Goal: Information Seeking & Learning: Learn about a topic

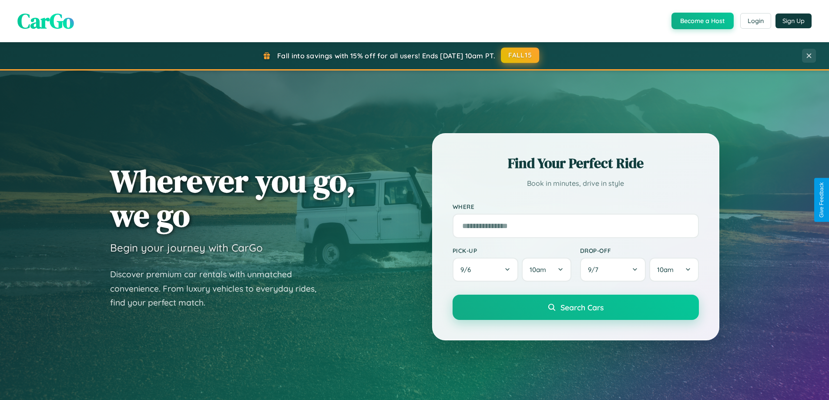
click at [520, 55] on button "FALL15" at bounding box center [520, 55] width 38 height 16
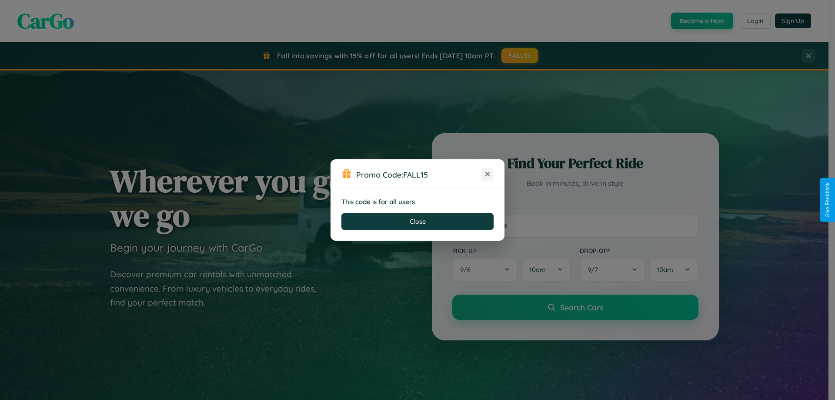
click at [488, 174] on icon at bounding box center [487, 174] width 9 height 9
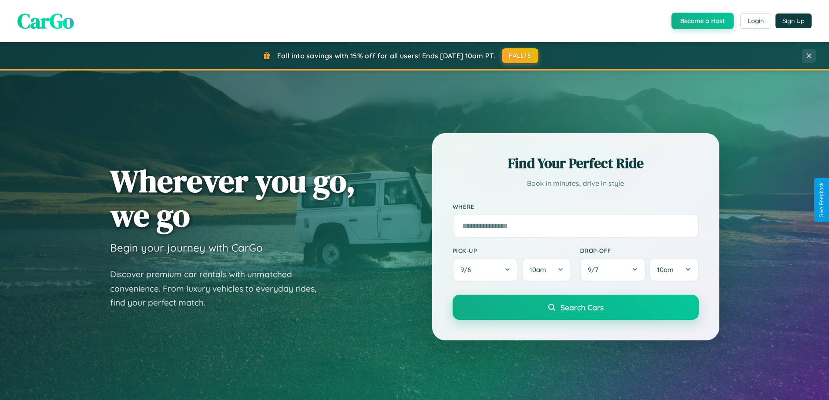
scroll to position [1674, 0]
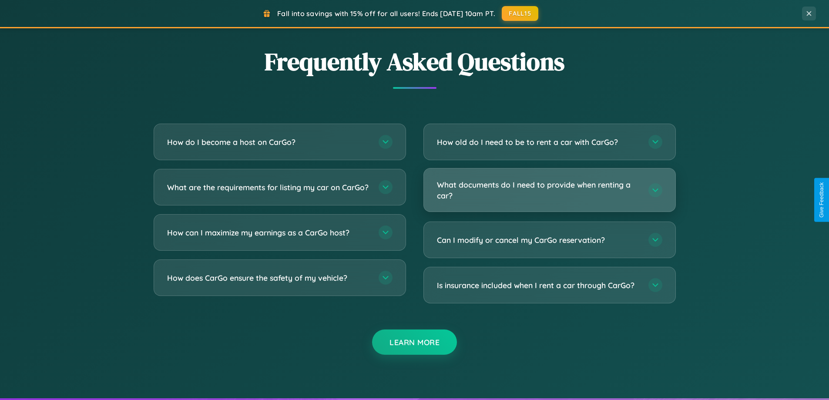
click at [549, 190] on h3 "What documents do I need to provide when renting a car?" at bounding box center [538, 189] width 203 height 21
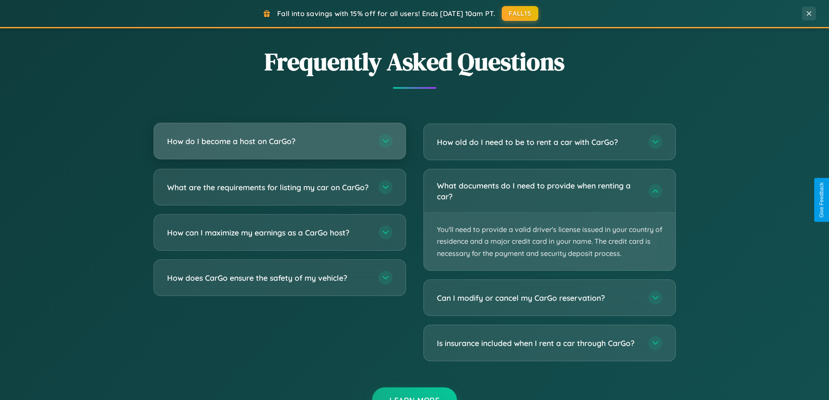
click at [279, 142] on h3 "How do I become a host on CarGo?" at bounding box center [268, 141] width 203 height 11
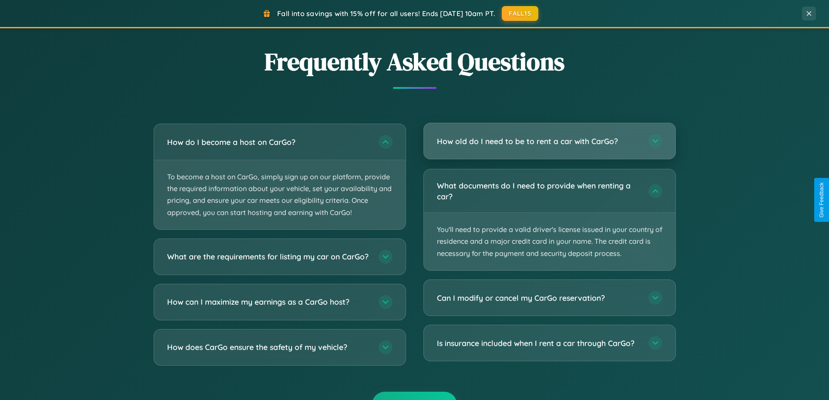
click at [549, 142] on h3 "How old do I need to be to rent a car with CarGo?" at bounding box center [538, 141] width 203 height 11
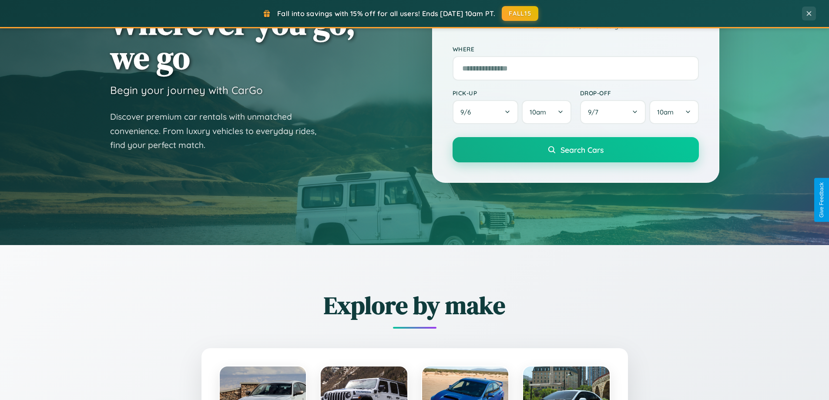
scroll to position [0, 0]
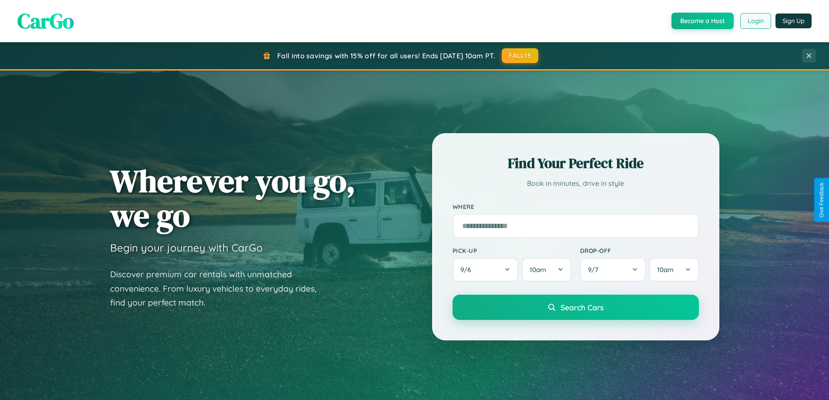
click at [755, 21] on button "Login" at bounding box center [755, 21] width 31 height 16
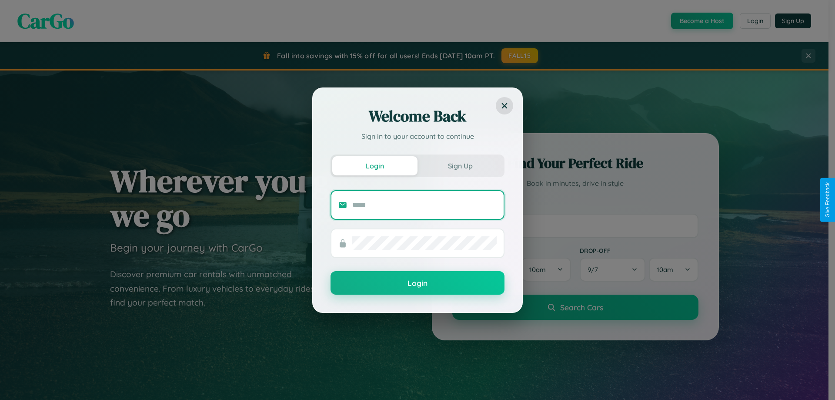
click at [425, 204] on input "text" at bounding box center [424, 205] width 144 height 14
type input "**********"
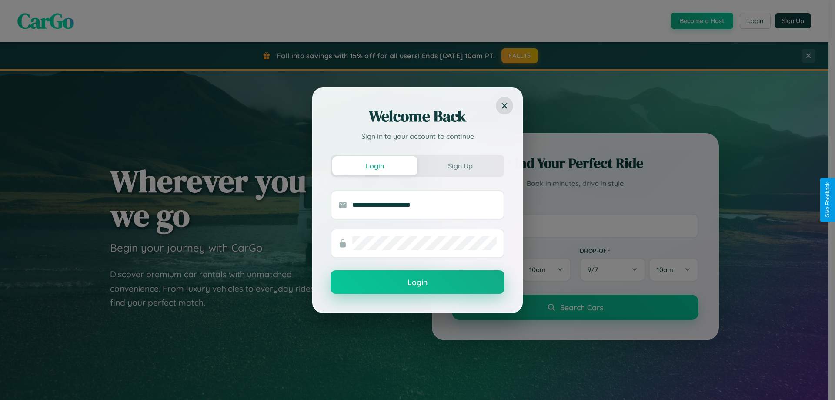
click at [418, 282] on button "Login" at bounding box center [418, 281] width 174 height 23
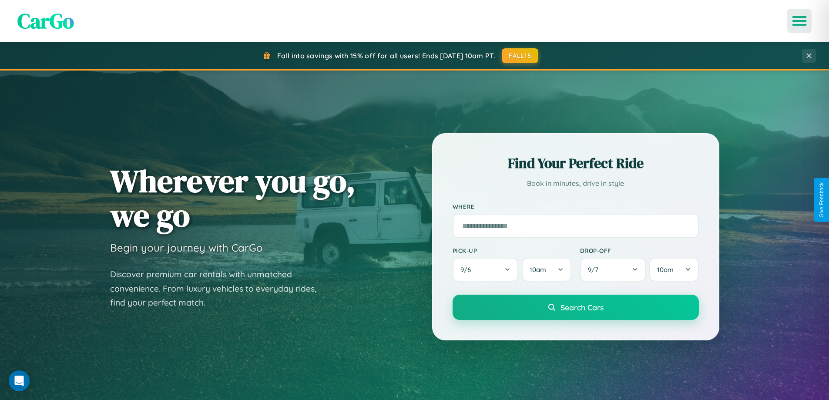
click at [799, 21] on icon "Open menu" at bounding box center [799, 21] width 13 height 8
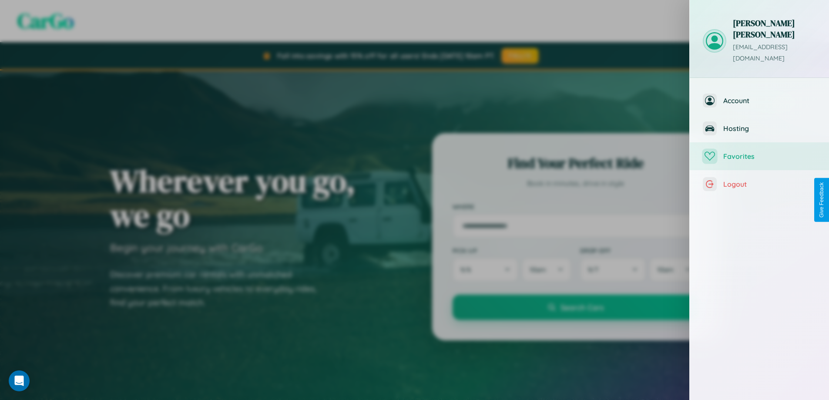
click at [759, 152] on span "Favorites" at bounding box center [769, 156] width 93 height 9
